Goal: Check status: Check status

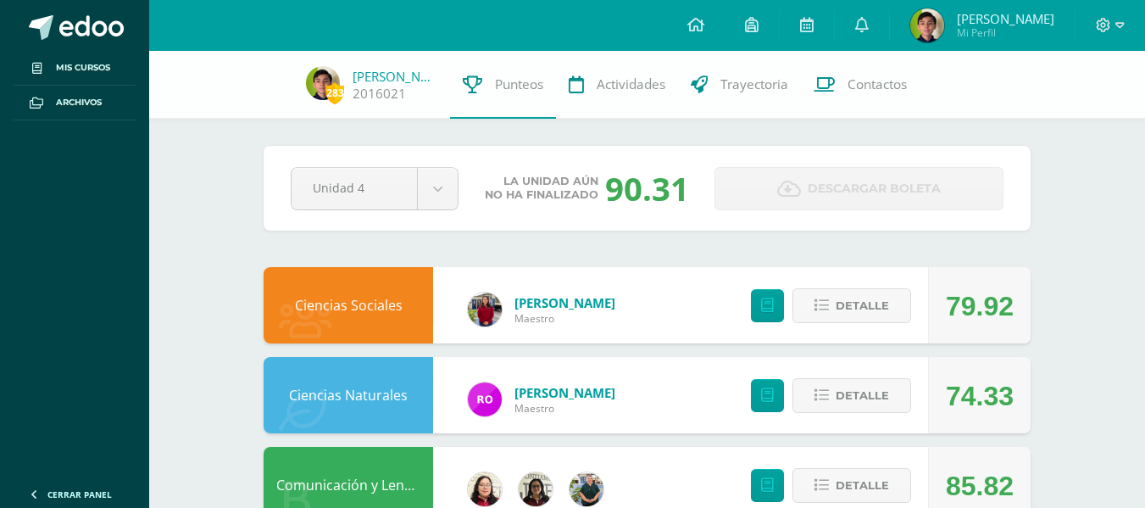
scroll to position [693, 0]
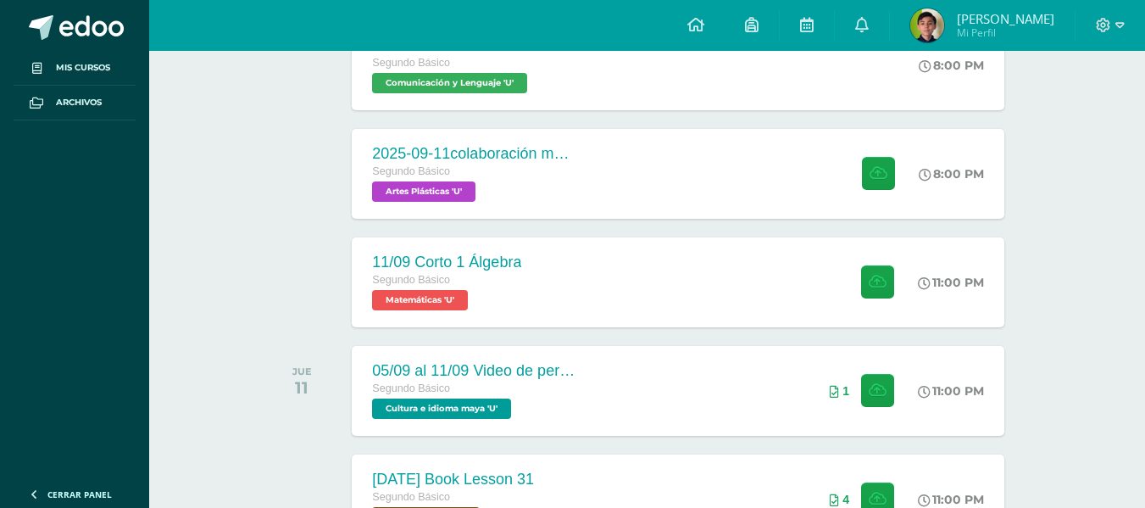
scroll to position [646, 0]
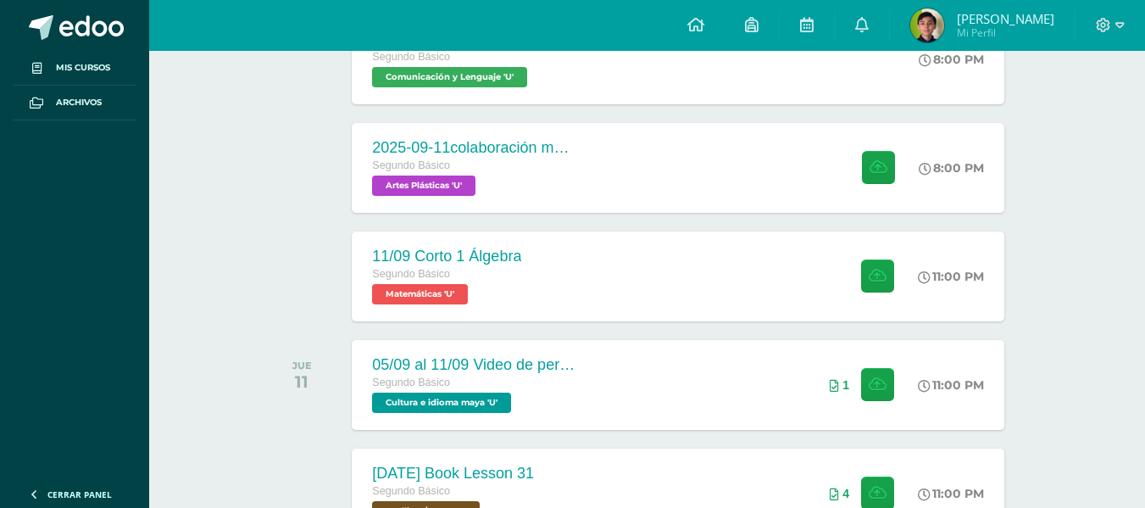
click at [927, 20] on img at bounding box center [927, 25] width 34 height 34
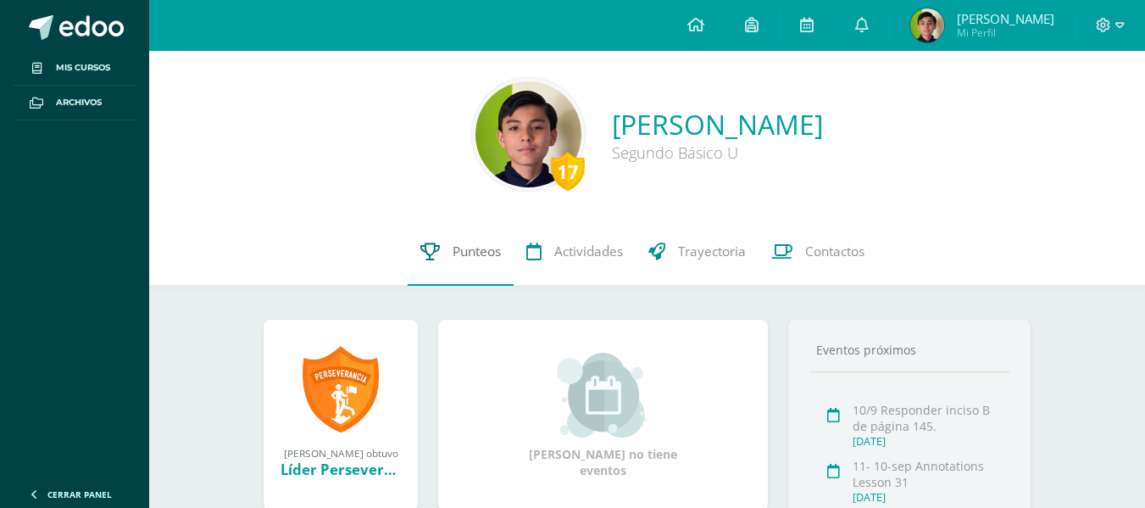
click at [455, 257] on span "Punteos" at bounding box center [477, 251] width 48 height 18
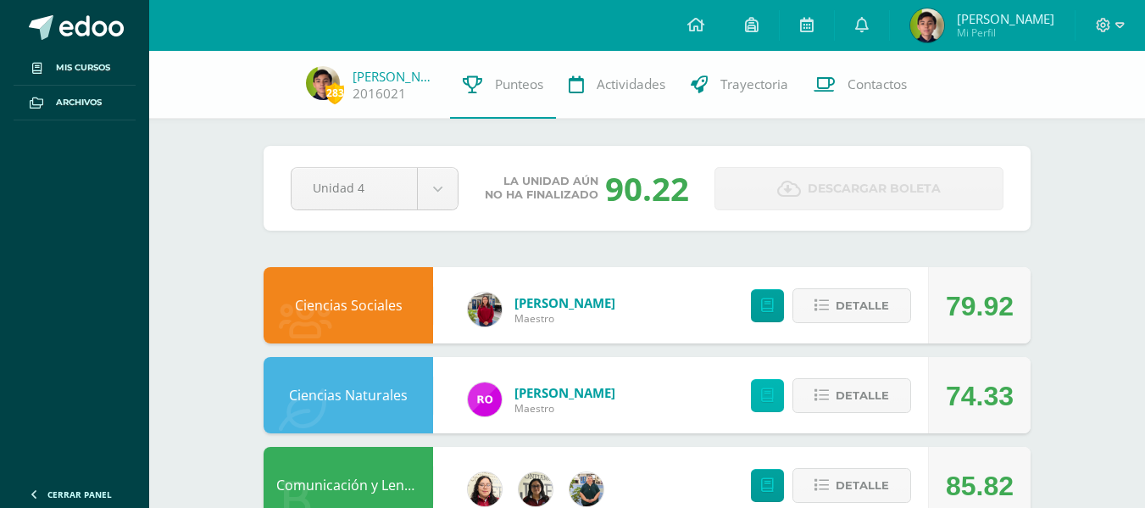
click at [756, 399] on link at bounding box center [767, 395] width 33 height 33
